Goal: Information Seeking & Learning: Learn about a topic

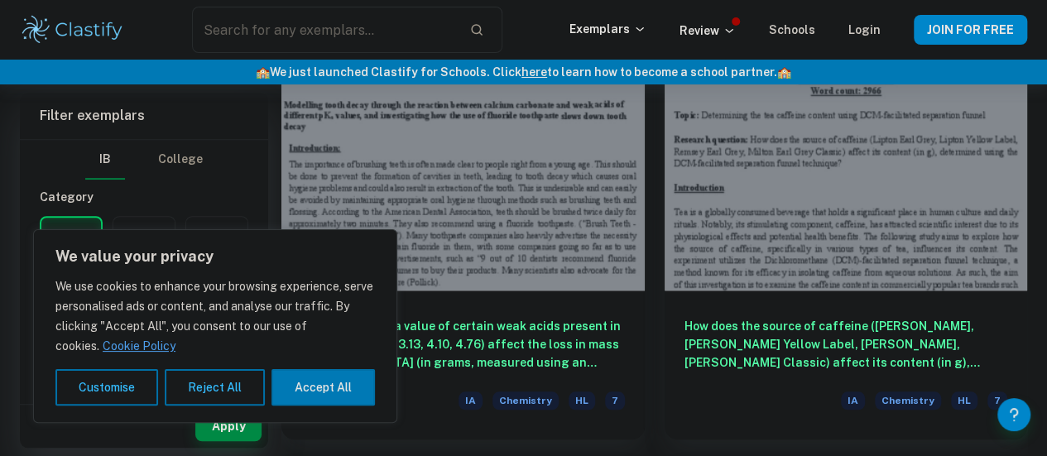
scroll to position [541, 0]
click at [211, 390] on button "Reject All" at bounding box center [215, 387] width 100 height 36
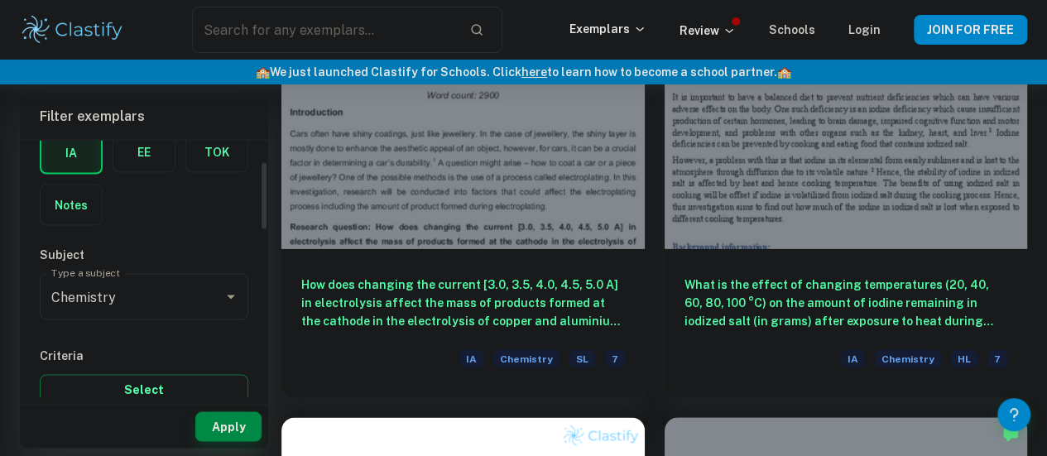
scroll to position [88, 0]
click at [232, 294] on icon "Open" at bounding box center [231, 294] width 8 height 4
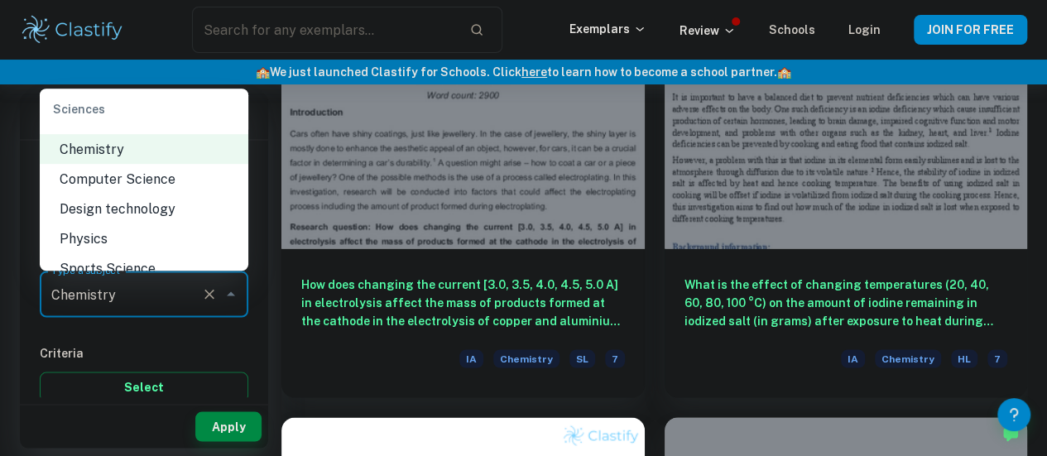
scroll to position [2080, 0]
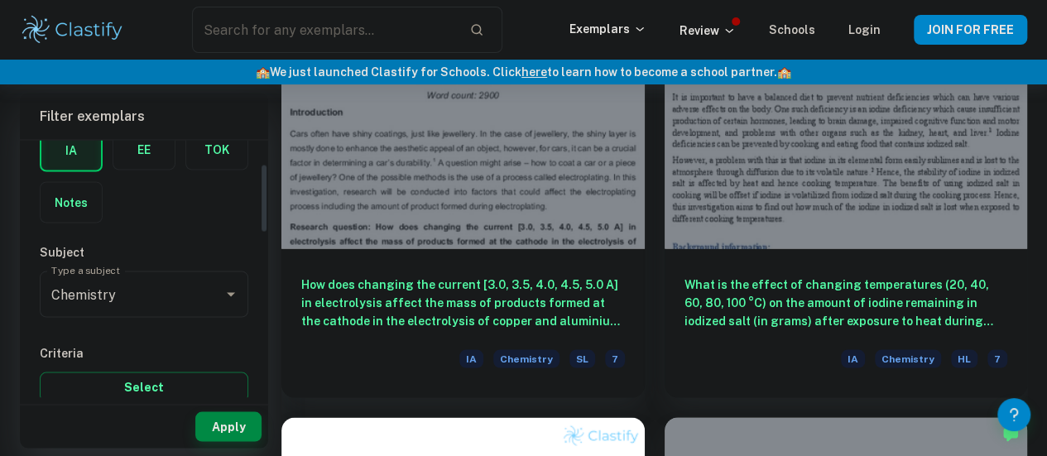
drag, startPoint x: 205, startPoint y: 233, endPoint x: 135, endPoint y: 341, distance: 129.3
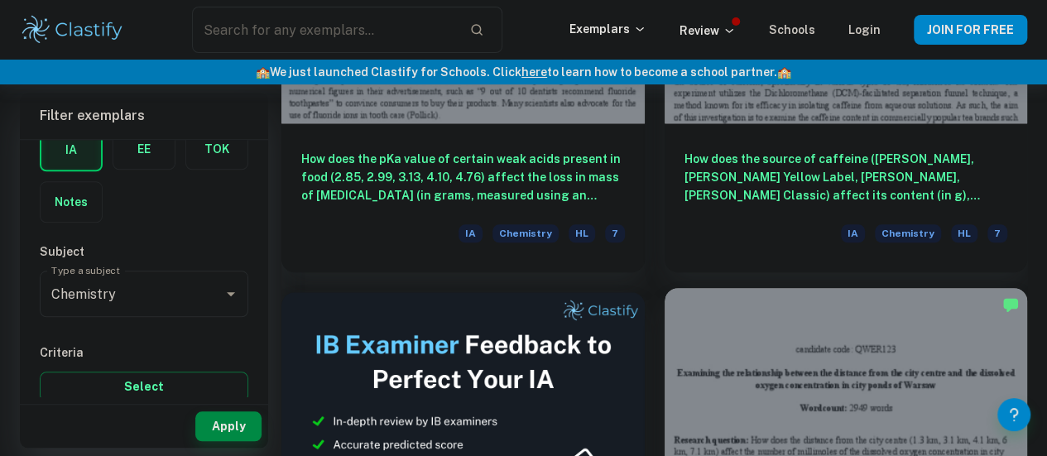
scroll to position [706, 0]
click at [665, 291] on div at bounding box center [846, 425] width 363 height 272
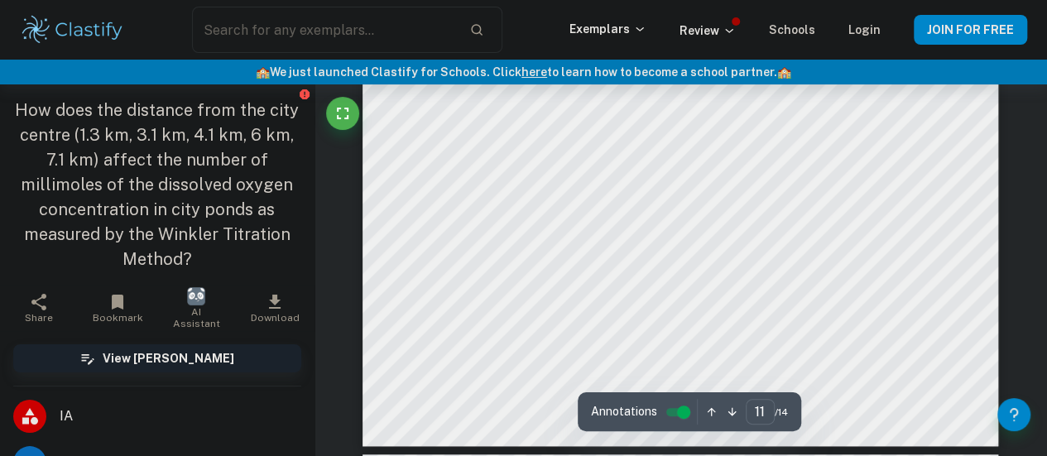
scroll to position [9906, 0]
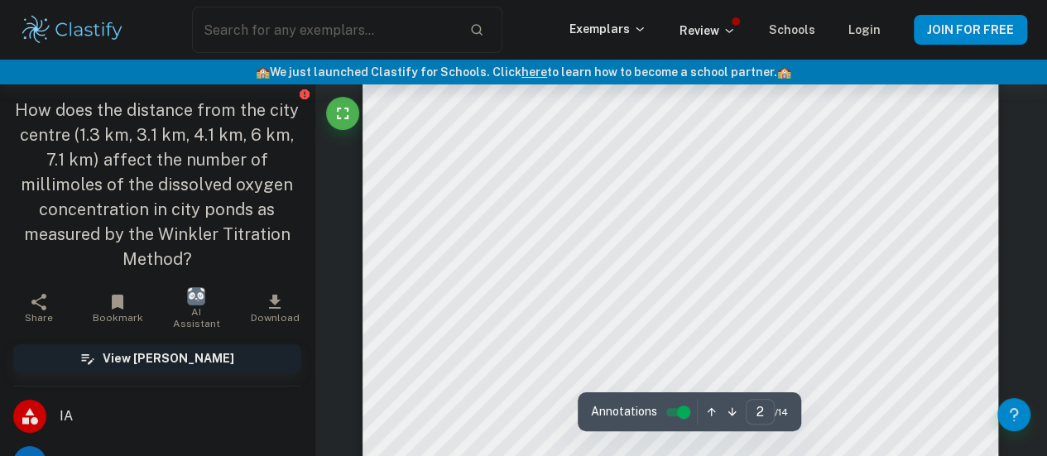
type input "1"
